Goal: Transaction & Acquisition: Purchase product/service

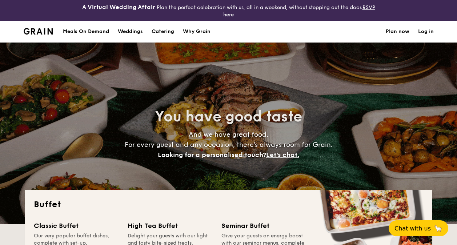
select select
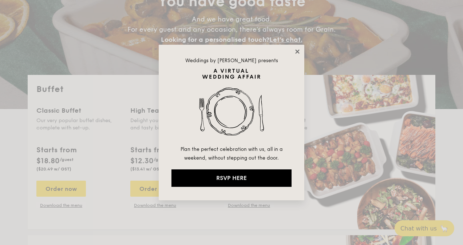
click at [297, 51] on icon at bounding box center [297, 51] width 4 height 4
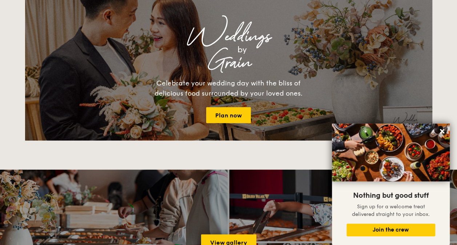
scroll to position [655, 0]
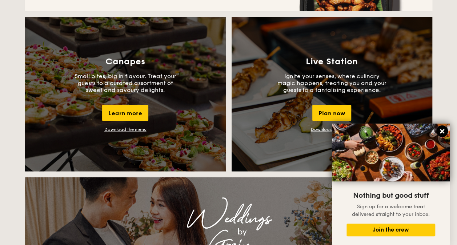
click at [440, 130] on icon at bounding box center [442, 131] width 7 height 7
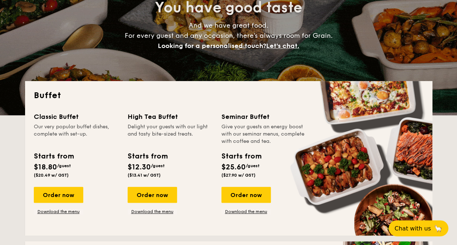
scroll to position [146, 0]
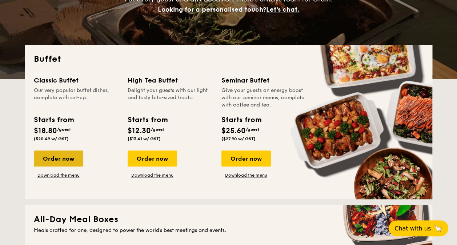
click at [56, 160] on div "Order now" at bounding box center [58, 159] width 49 height 16
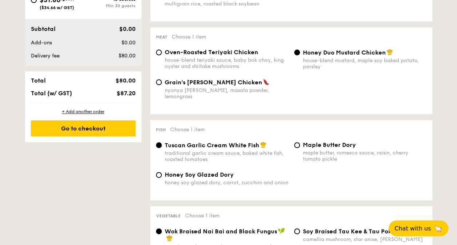
scroll to position [291, 0]
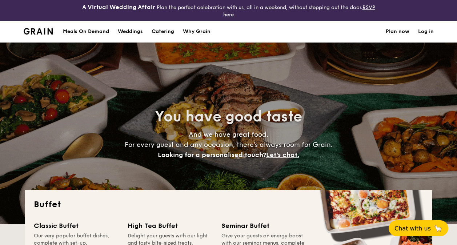
select select
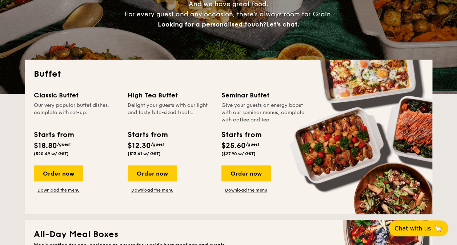
scroll to position [146, 0]
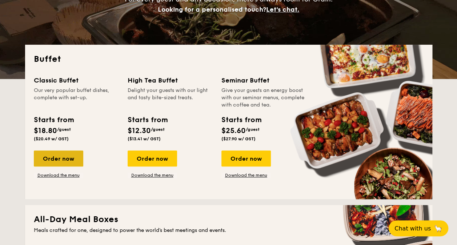
click at [73, 158] on div "Order now" at bounding box center [58, 159] width 49 height 16
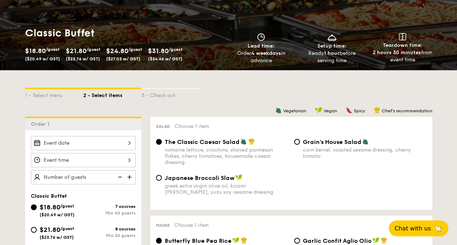
scroll to position [182, 0]
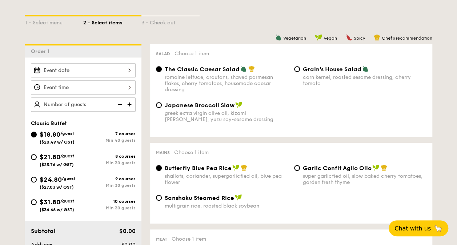
click at [130, 100] on img at bounding box center [130, 105] width 11 height 14
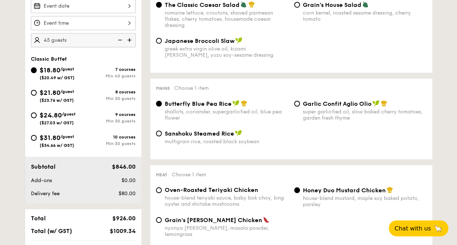
scroll to position [146, 0]
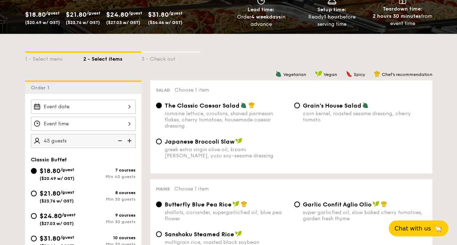
click at [119, 140] on img at bounding box center [119, 141] width 11 height 14
type input "40 guests"
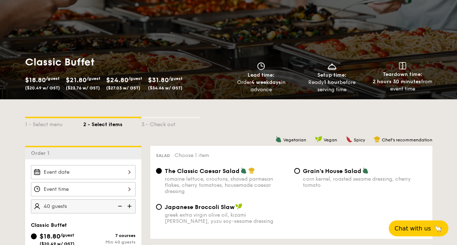
scroll to position [0, 0]
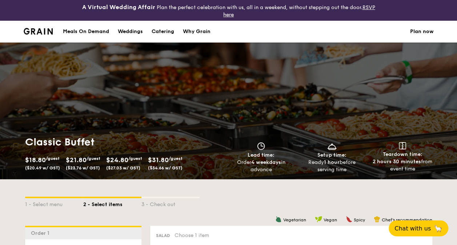
click at [43, 32] on img at bounding box center [38, 31] width 29 height 7
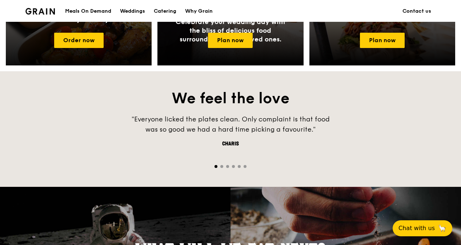
scroll to position [327, 0]
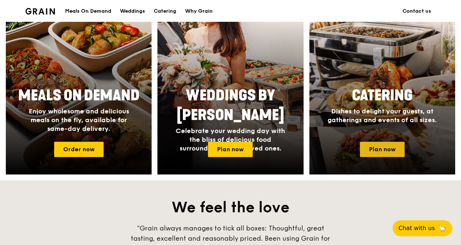
click at [394, 156] on link "Plan now" at bounding box center [382, 149] width 45 height 15
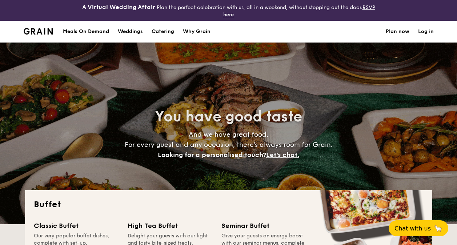
select select
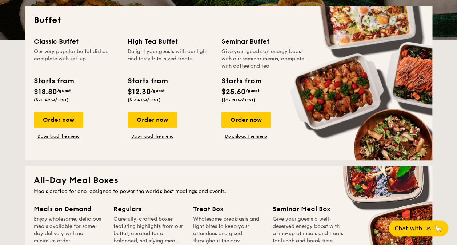
scroll to position [218, 0]
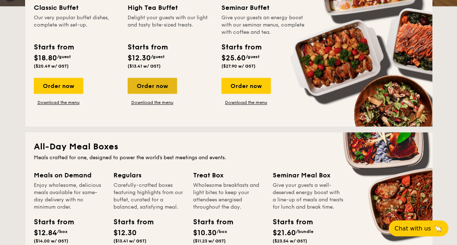
click at [151, 89] on div "Order now" at bounding box center [152, 86] width 49 height 16
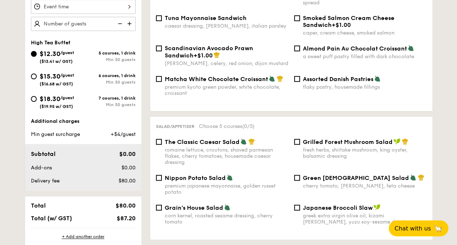
scroll to position [218, 0]
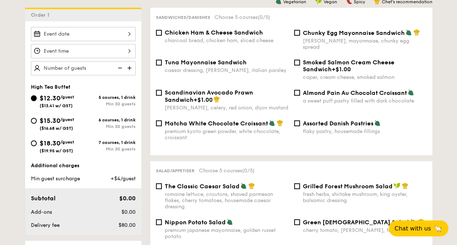
click at [131, 67] on img at bounding box center [130, 68] width 11 height 14
type input "20 guests"
click at [82, 143] on div "$18.30 /guest ($19.95 w/ GST)" at bounding box center [57, 145] width 52 height 15
click at [37, 143] on input "$18.30 /guest ($19.95 w/ GST) 7 courses, 1 drink Min 30 guests" at bounding box center [34, 143] width 6 height 6
radio input "true"
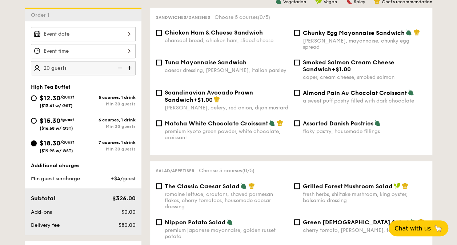
radio input "true"
click at [130, 67] on img at bounding box center [130, 68] width 11 height 14
click at [129, 67] on img at bounding box center [130, 68] width 11 height 14
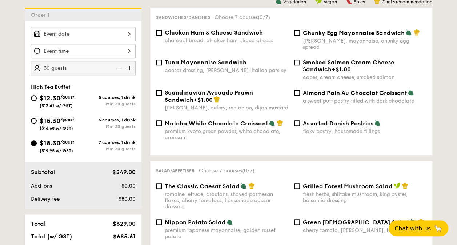
click at [129, 67] on img at bounding box center [130, 68] width 11 height 14
type input "40 guests"
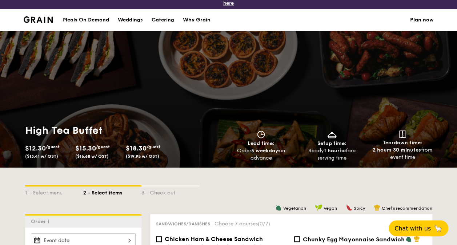
scroll to position [0, 0]
